Goal: Task Accomplishment & Management: Complete application form

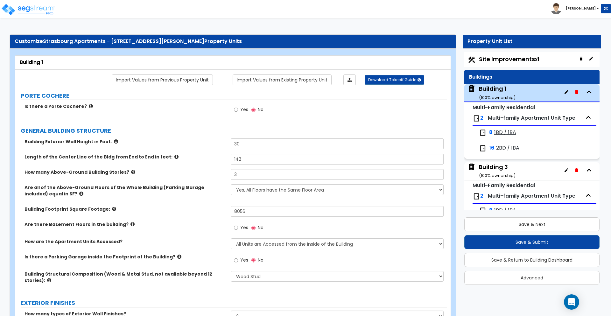
select select "7"
select select "2"
select select "4"
select select "3"
select select "2"
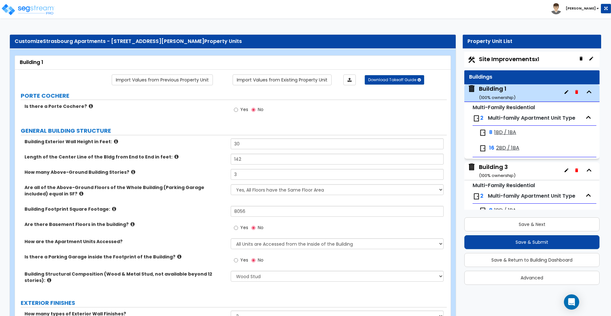
select select "2"
select select "3"
select select "1"
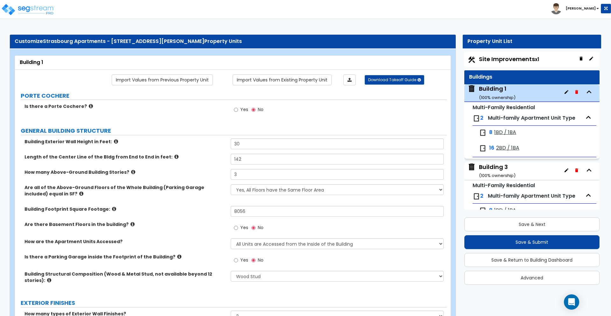
select select "1"
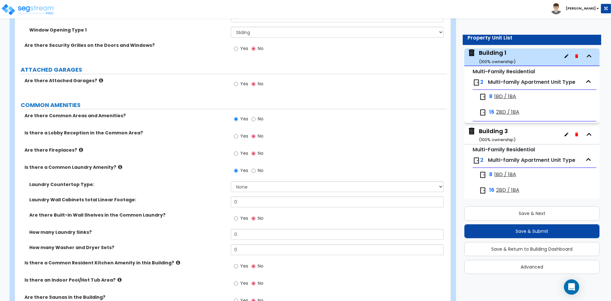
scroll to position [8, 0]
